Goal: Feedback & Contribution: Submit feedback/report problem

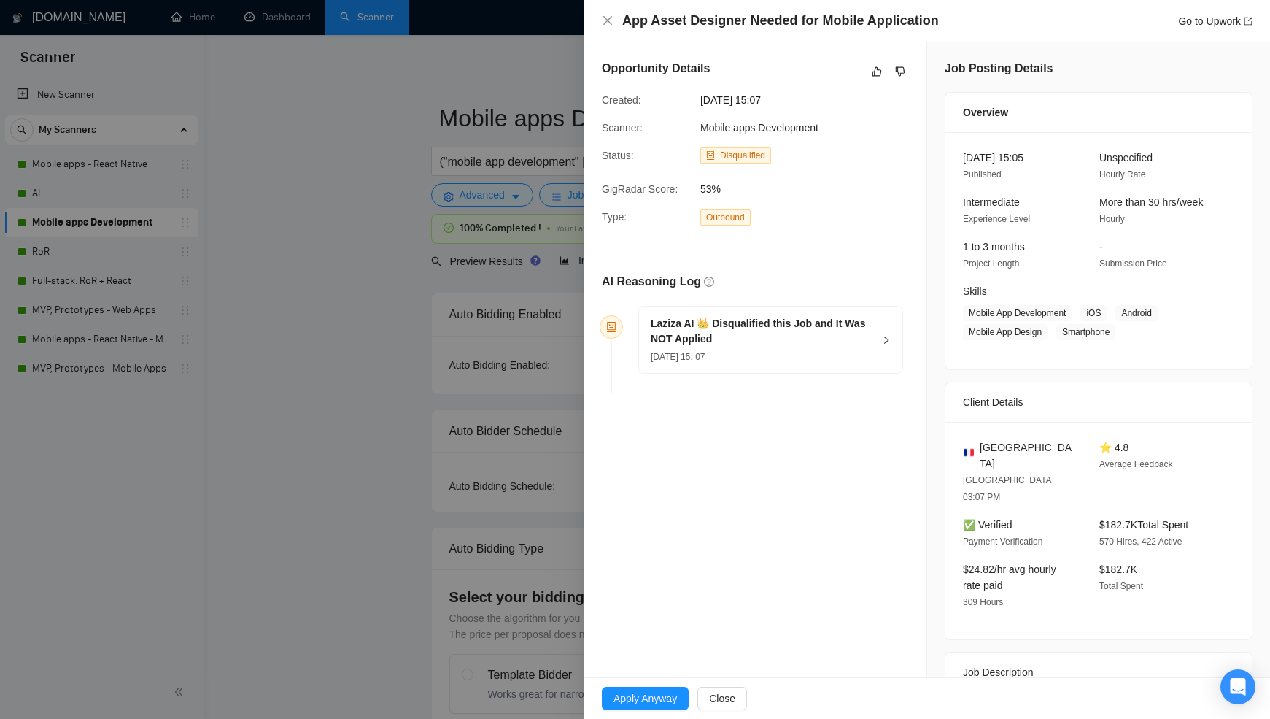
drag, startPoint x: 1093, startPoint y: 122, endPoint x: 610, endPoint y: 124, distance: 483.0
click at [600, 124] on div "Scanner: Mobile apps Development" at bounding box center [743, 128] width 295 height 16
drag, startPoint x: 793, startPoint y: 126, endPoint x: 600, endPoint y: 125, distance: 193.3
click at [600, 126] on div "Scanner: Mobile apps Development" at bounding box center [743, 128] width 295 height 16
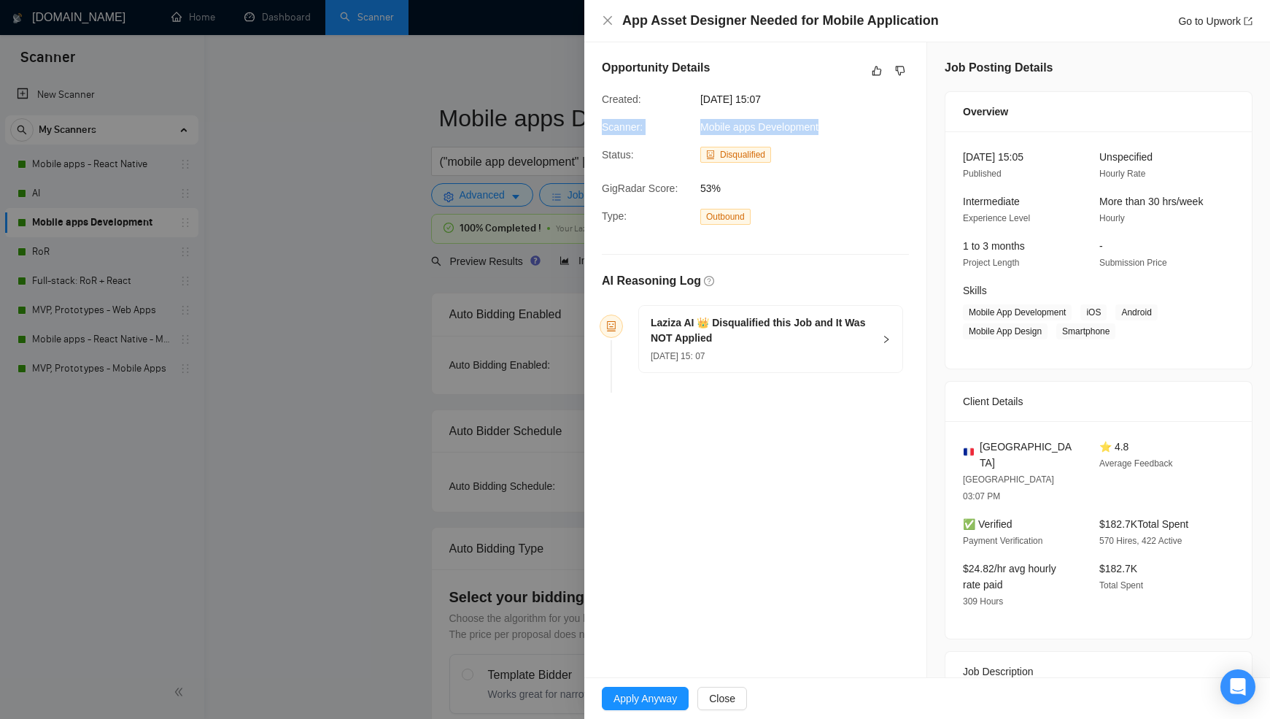
copy div "Scanner: Mobile apps Development"
click at [705, 355] on span "[DATE] 15: 07" at bounding box center [678, 356] width 54 height 10
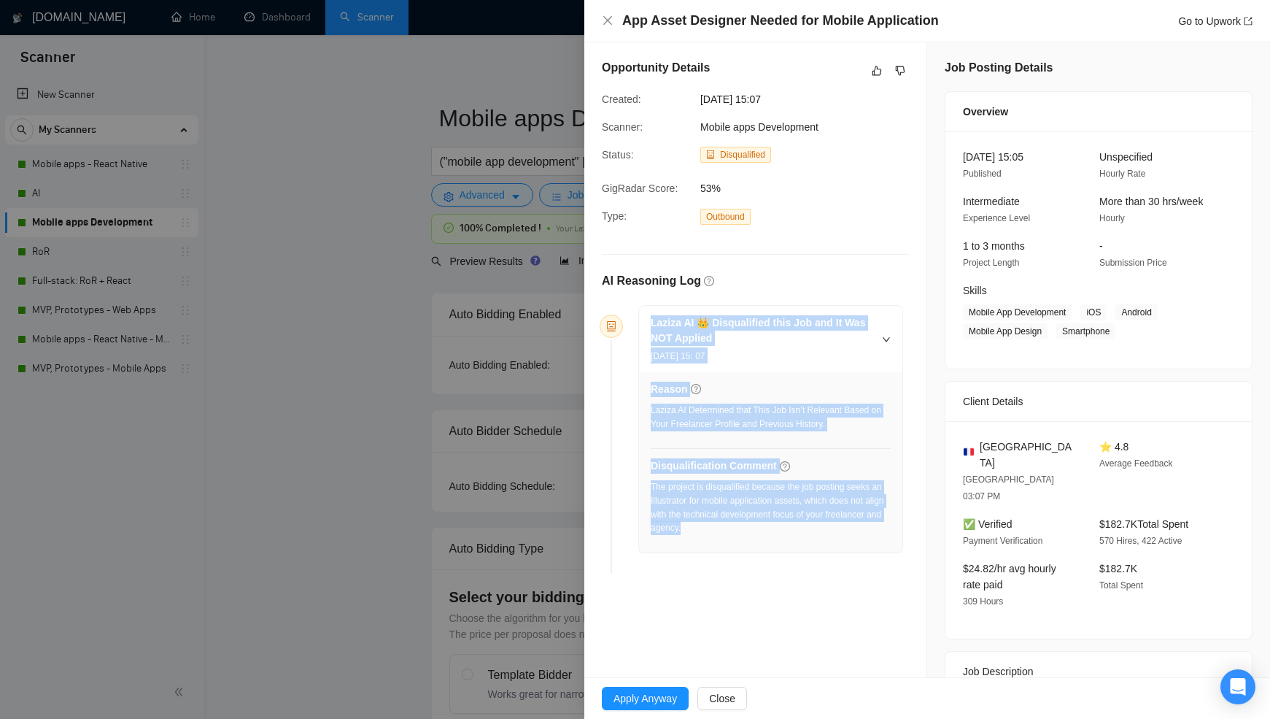
drag, startPoint x: 697, startPoint y: 434, endPoint x: 634, endPoint y: 309, distance: 140.3
click at [634, 309] on div "Laziza AI 👑 Disqualified this Job and It Was NOT Applied [DATE] 15: 07 Reason L…" at bounding box center [765, 429] width 277 height 248
copy div "Laziza AI 👑 Disqualified this Job and It Was NOT Applied [DATE] 15: 07 Reason L…"
click at [1218, 23] on link "Go to Upwork" at bounding box center [1215, 21] width 74 height 12
click at [899, 67] on icon "dislike" at bounding box center [900, 71] width 10 height 12
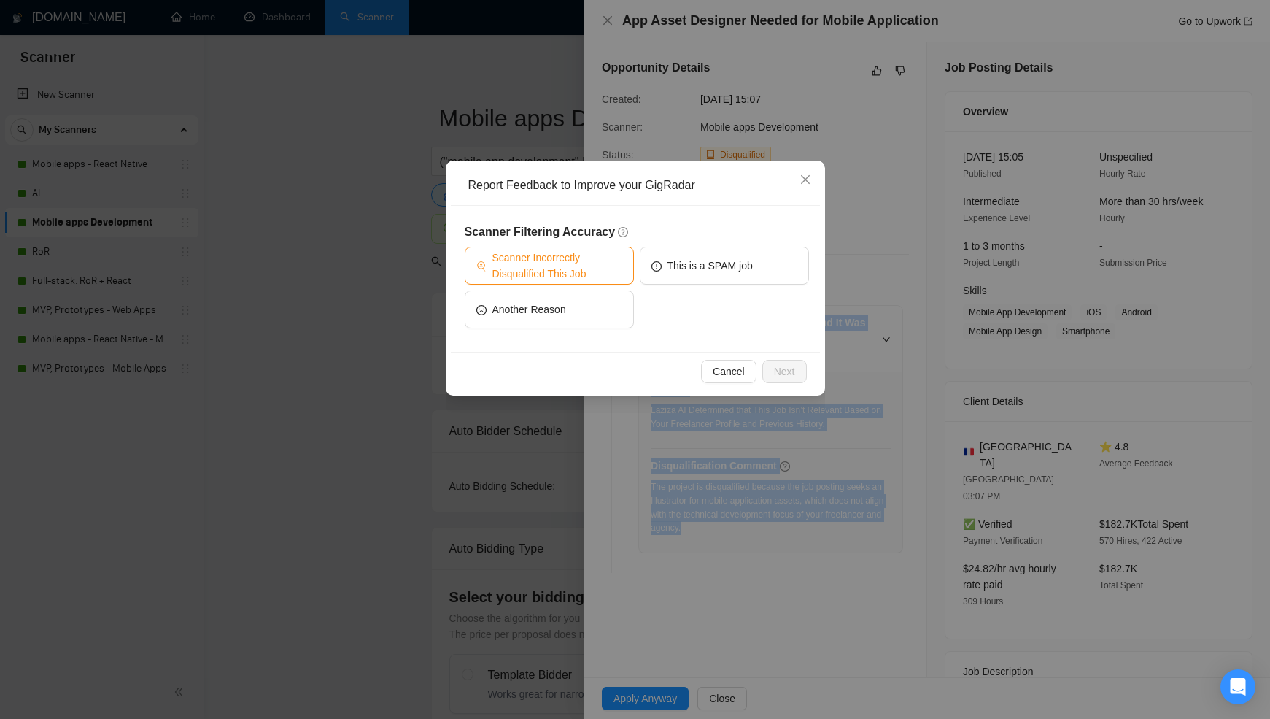
drag, startPoint x: 576, startPoint y: 263, endPoint x: 663, endPoint y: 306, distance: 96.9
click at [576, 263] on span "Scanner Incorrectly Disqualified This Job" at bounding box center [557, 266] width 130 height 32
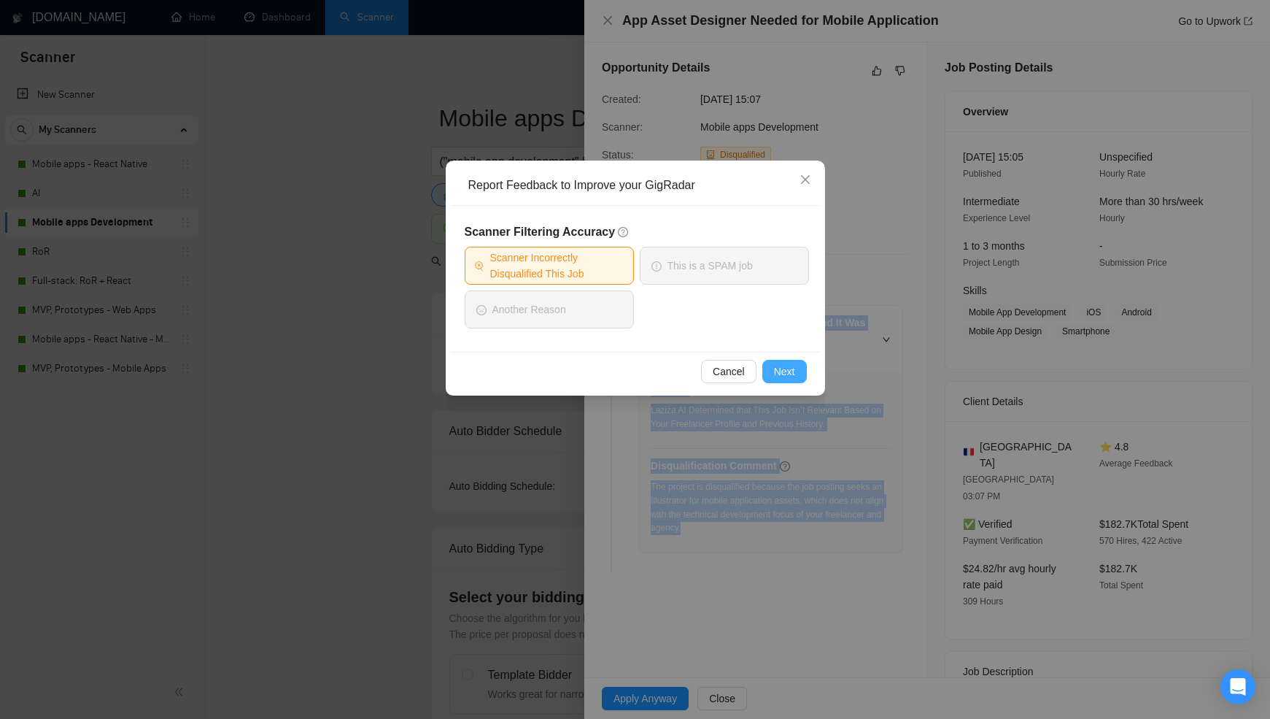
click at [781, 363] on span "Next" at bounding box center [784, 371] width 21 height 16
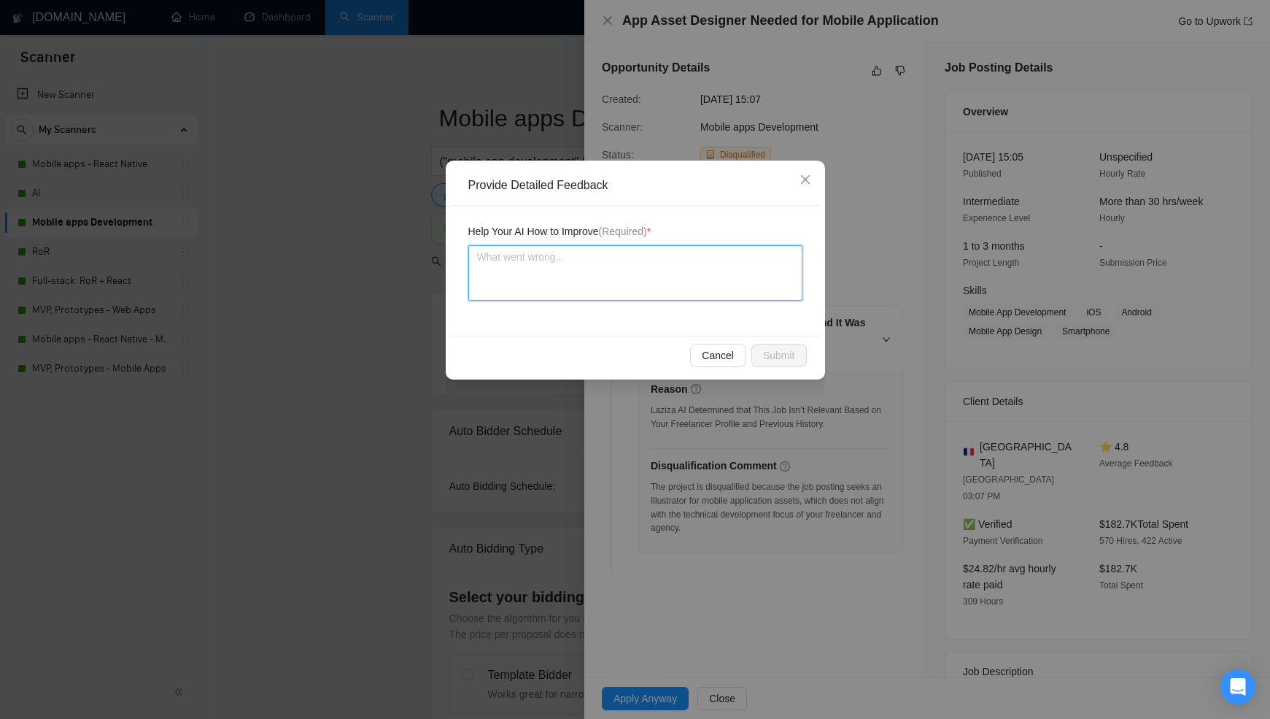
drag, startPoint x: 589, startPoint y: 288, endPoint x: 125, endPoint y: 309, distance: 464.5
click at [589, 288] on textarea at bounding box center [635, 272] width 334 height 55
paste textarea "While the job focuses on illustration work, it is relevant to our agency’s capa…"
type textarea "While the job focuses on illustration work, it is relevant to our agency’s capa…"
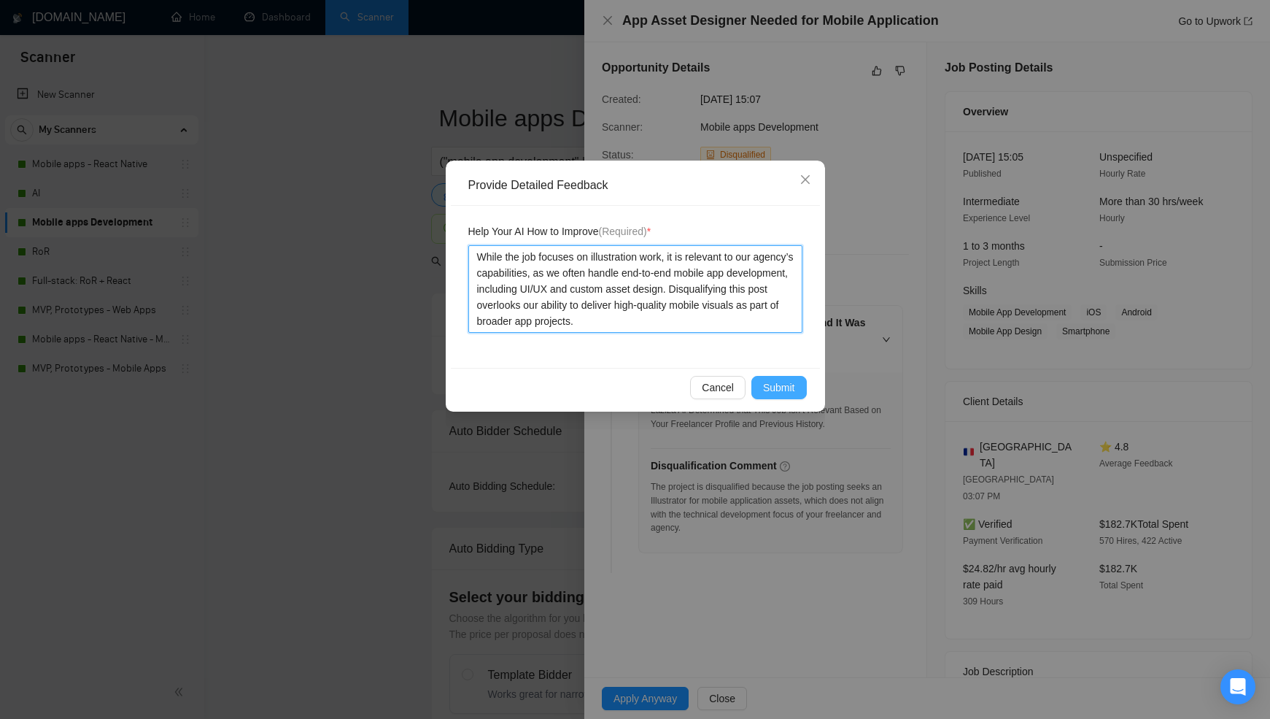
type textarea "While the job focuses on illustration work, it is relevant to our agency’s capa…"
drag, startPoint x: 786, startPoint y: 389, endPoint x: 773, endPoint y: 399, distance: 16.1
click at [786, 389] on span "Submit" at bounding box center [779, 387] width 32 height 16
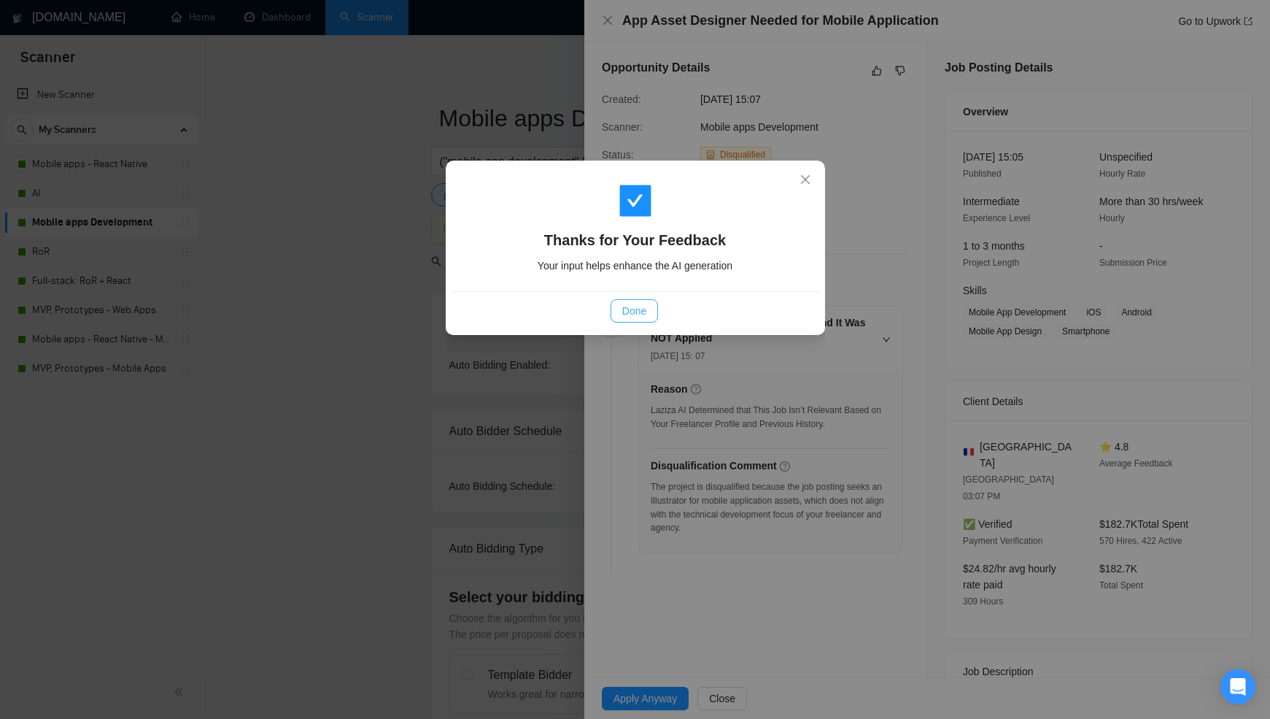
click at [639, 301] on button "Done" at bounding box center [634, 310] width 47 height 23
